Goal: Transaction & Acquisition: Purchase product/service

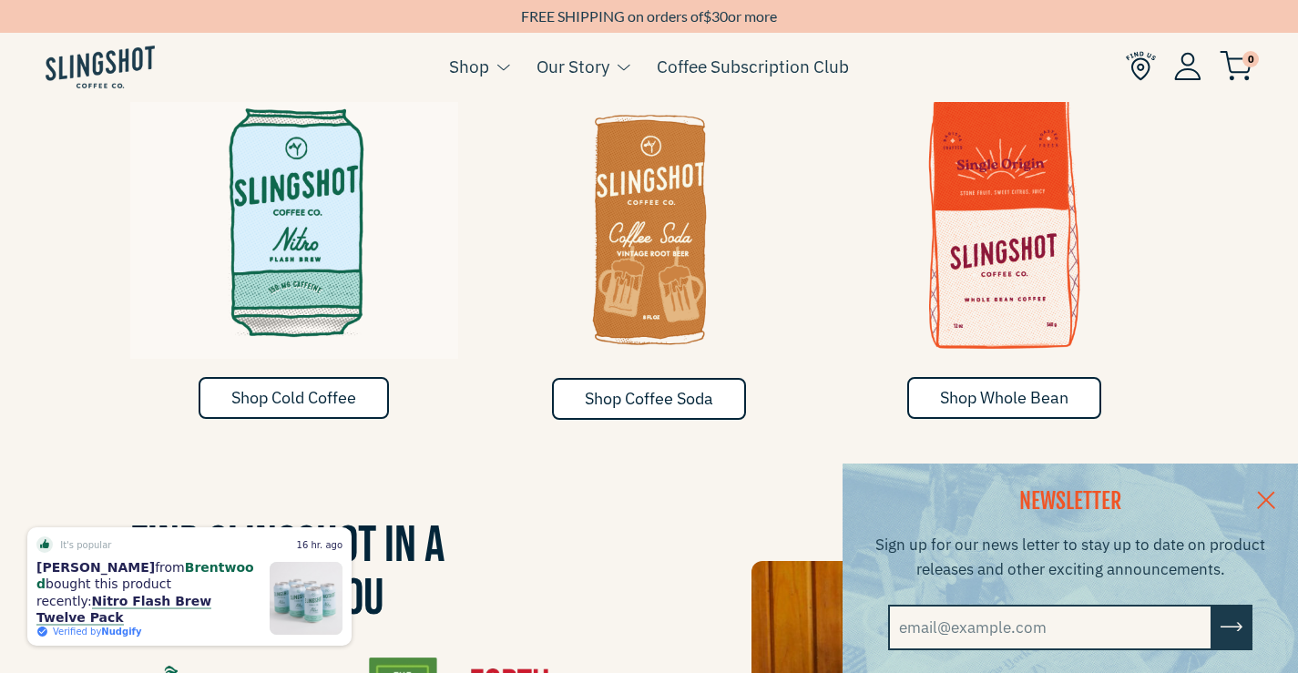
scroll to position [1029, 0]
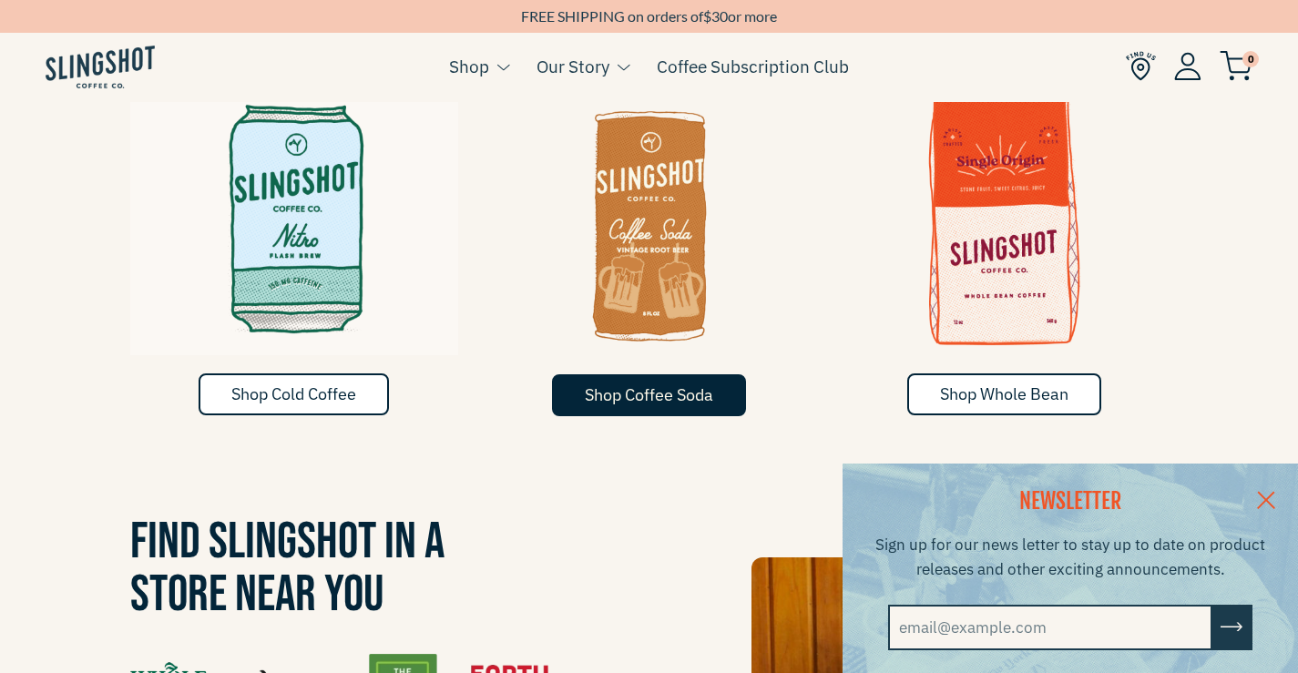
click at [653, 384] on span "Shop Coffee Soda" at bounding box center [649, 394] width 128 height 21
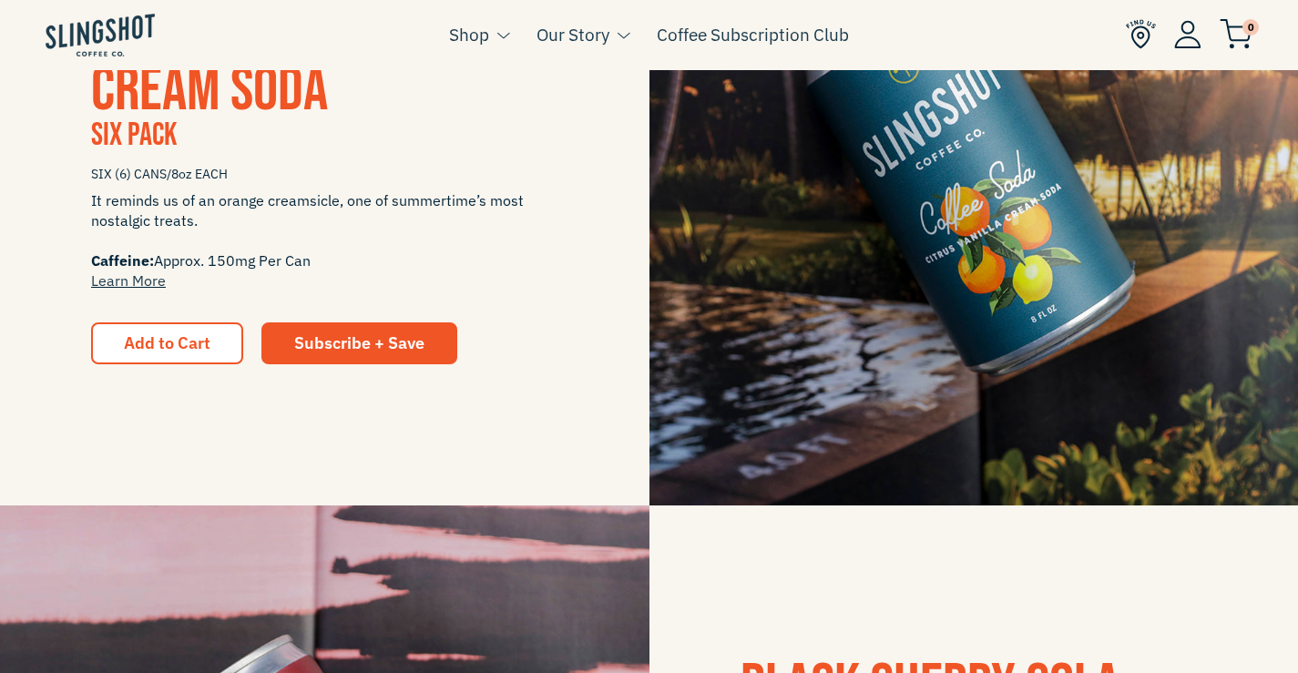
scroll to position [619, 0]
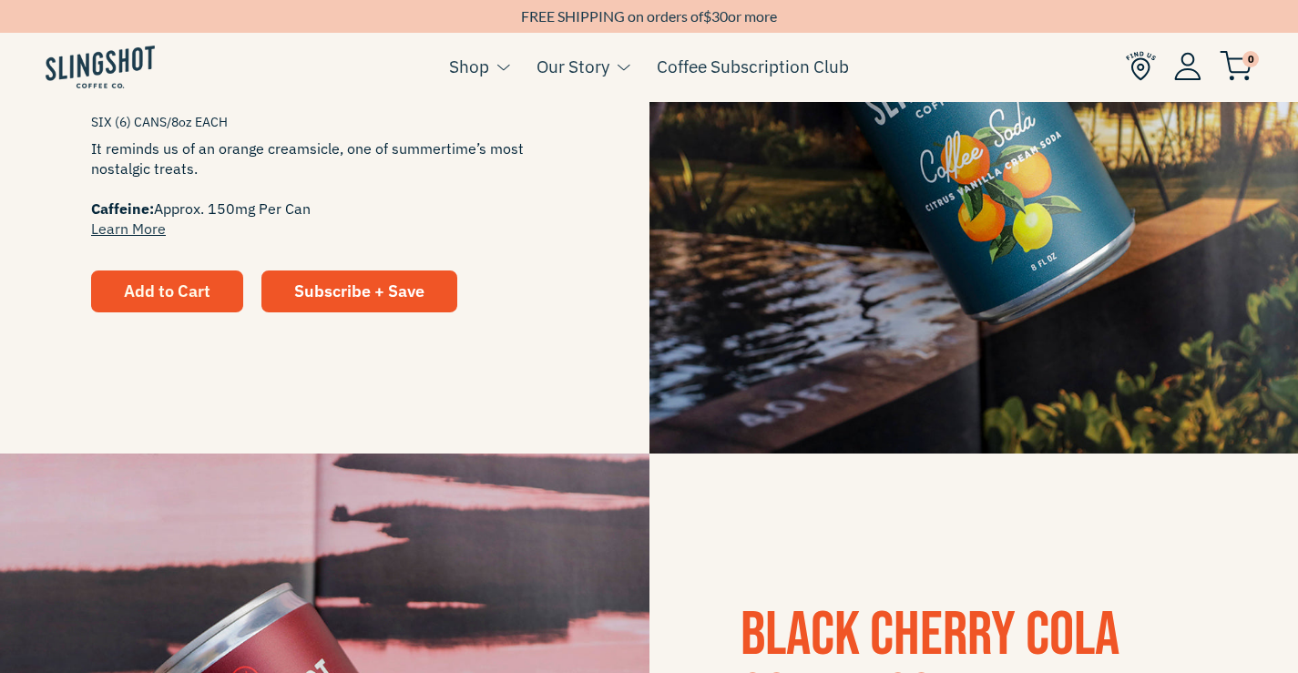
click at [114, 280] on button "Add to Cart" at bounding box center [167, 292] width 152 height 42
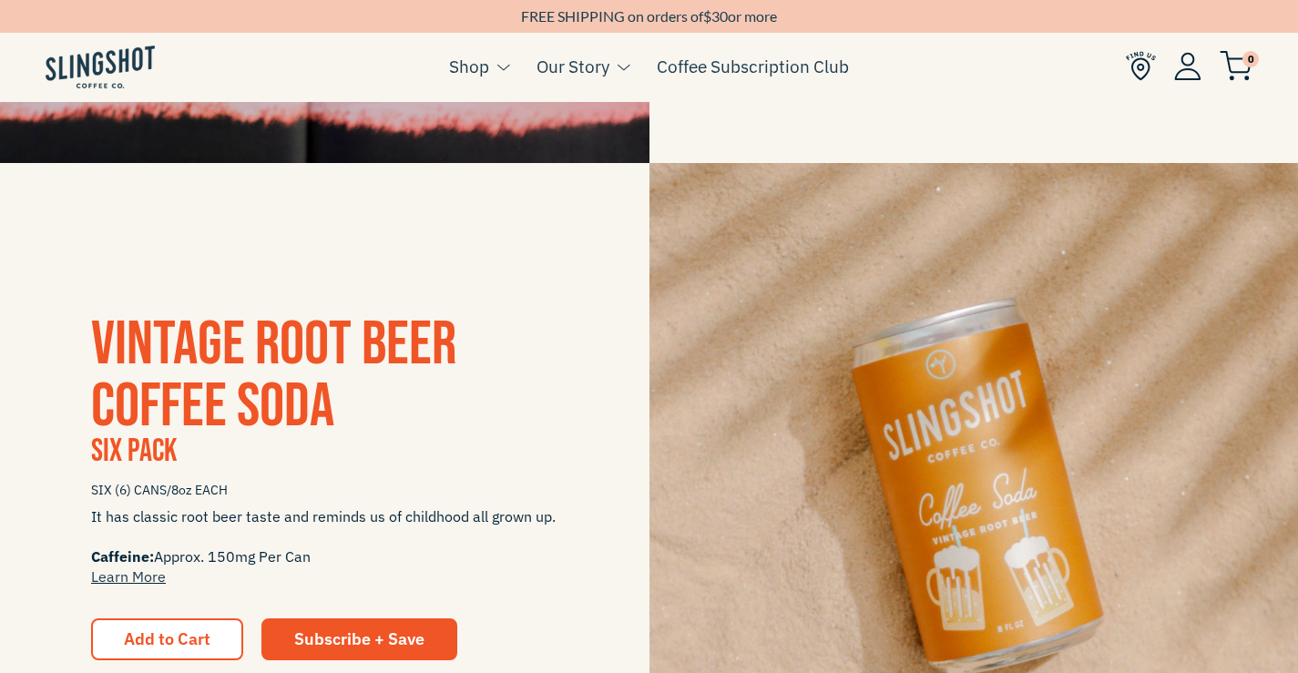
scroll to position [1188, 0]
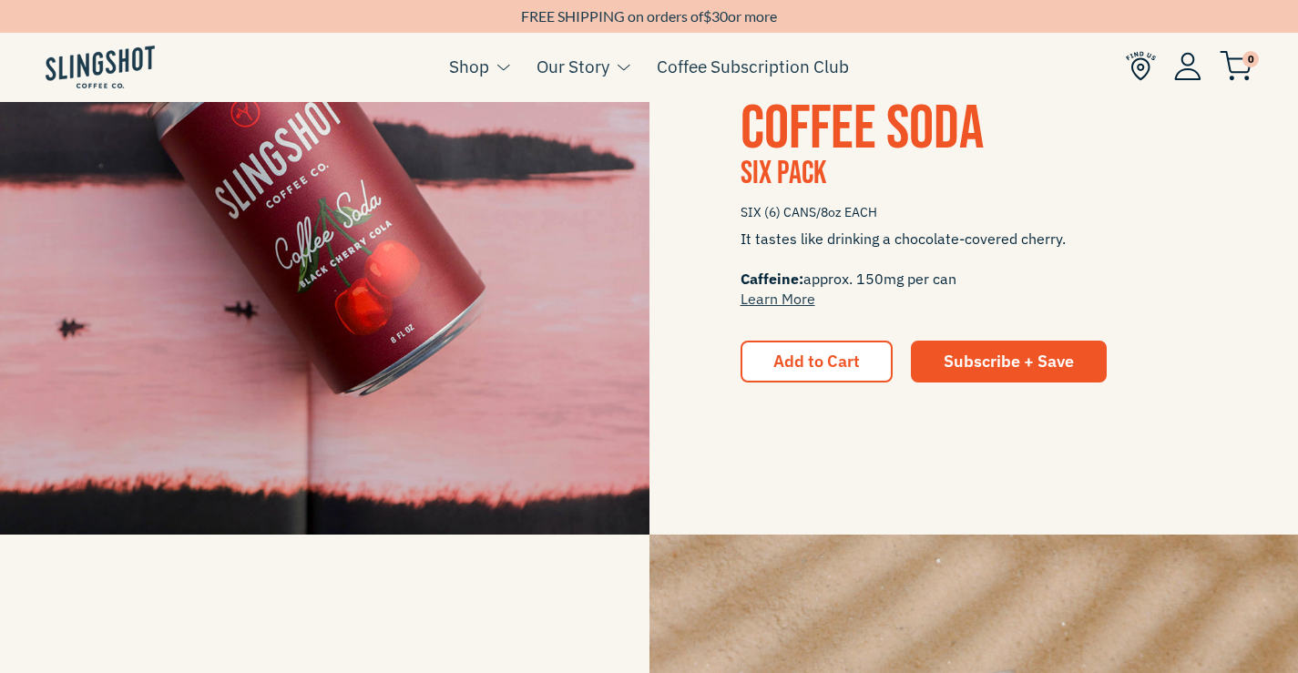
click at [1248, 66] on span "0" at bounding box center [1251, 59] width 16 height 16
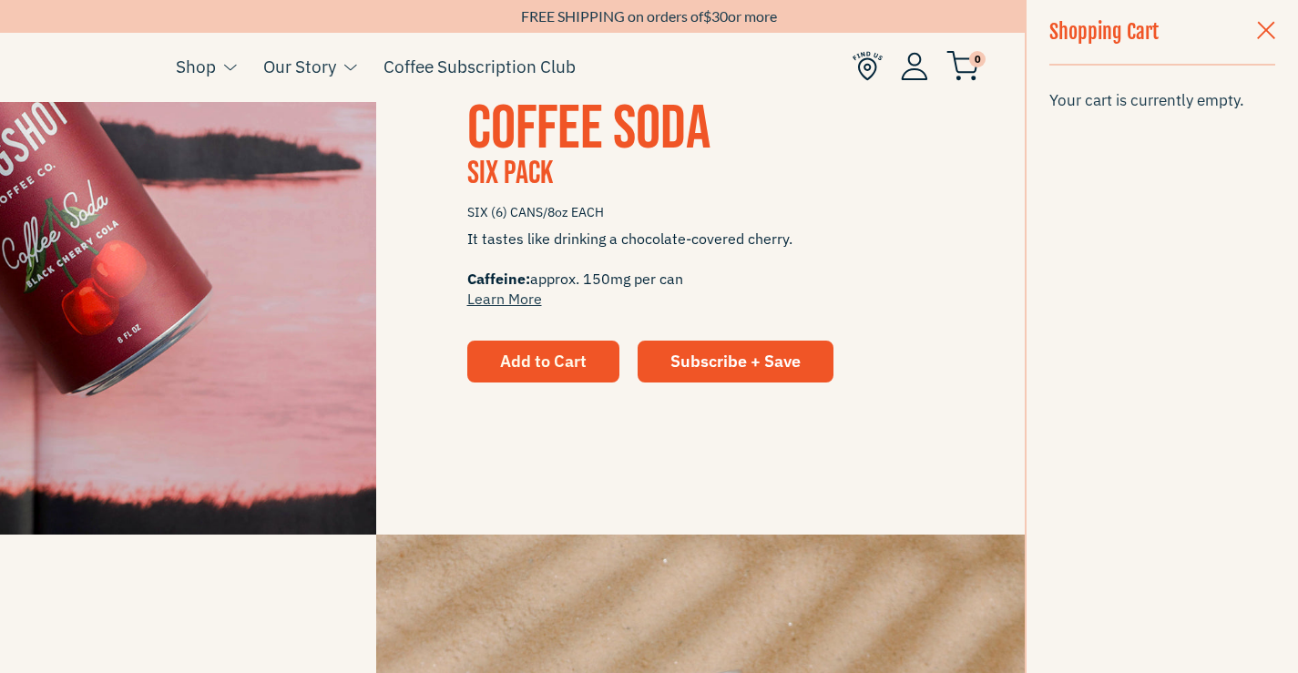
click at [587, 376] on button "Add to Cart" at bounding box center [543, 362] width 152 height 42
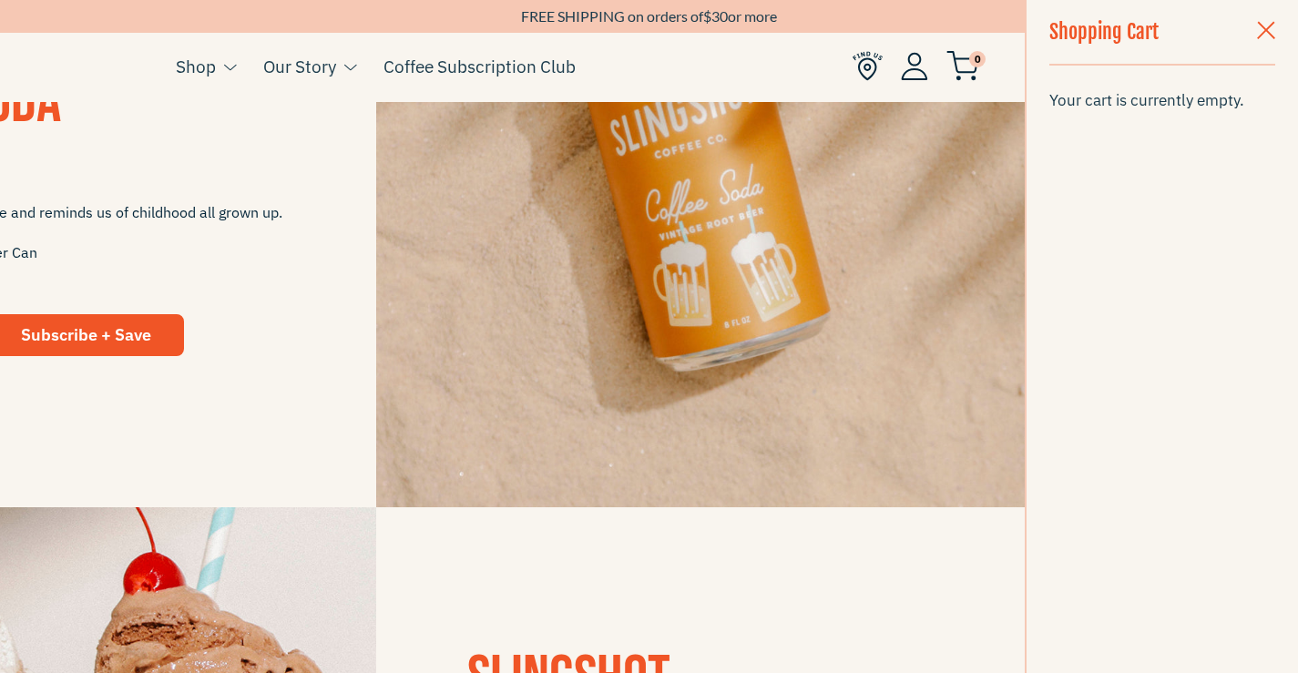
scroll to position [1922, 0]
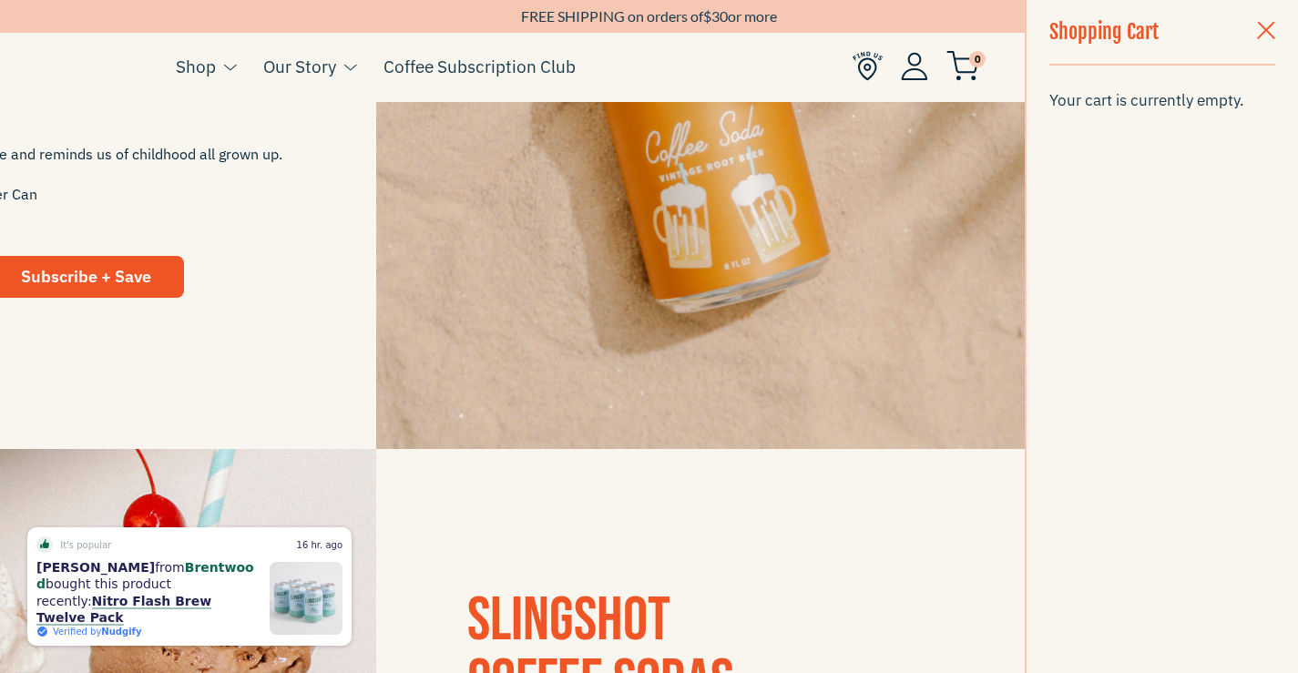
click at [1262, 35] on span "button" at bounding box center [1266, 32] width 18 height 20
